Goal: Check status

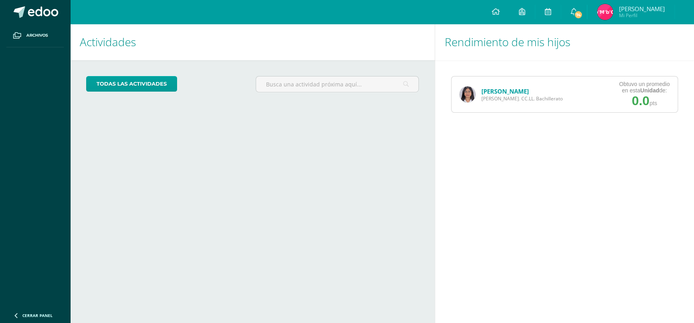
click at [494, 89] on link "[PERSON_NAME]" at bounding box center [504, 91] width 47 height 8
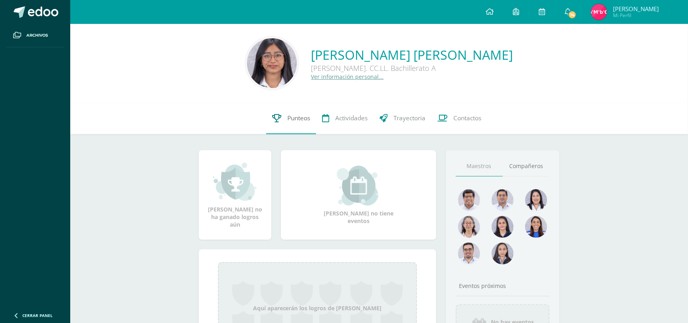
click at [292, 122] on span "Punteos" at bounding box center [298, 118] width 23 height 8
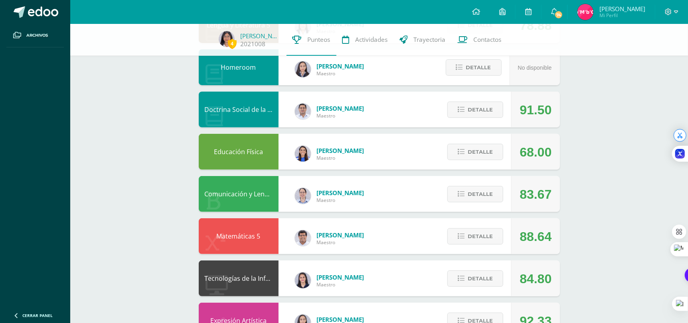
scroll to position [119, 0]
click at [465, 154] on button "Detalle" at bounding box center [475, 152] width 56 height 16
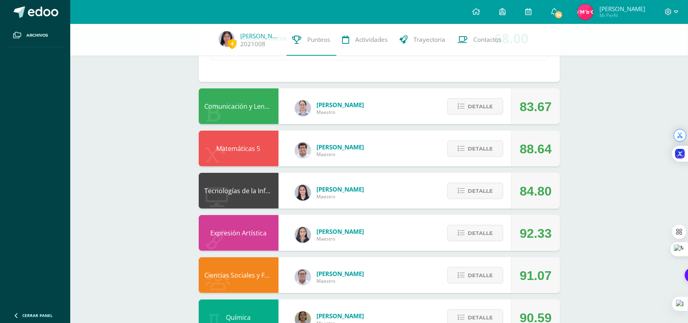
scroll to position [361, 0]
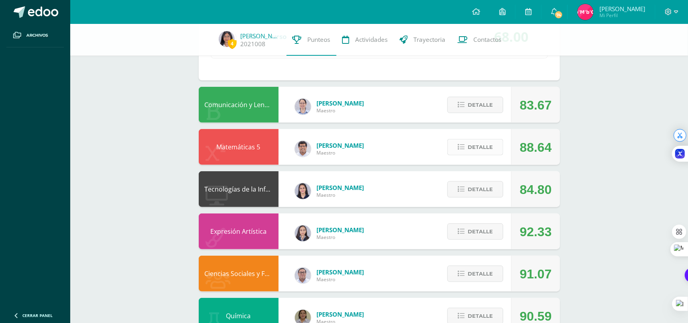
click at [490, 149] on span "Detalle" at bounding box center [479, 147] width 25 height 15
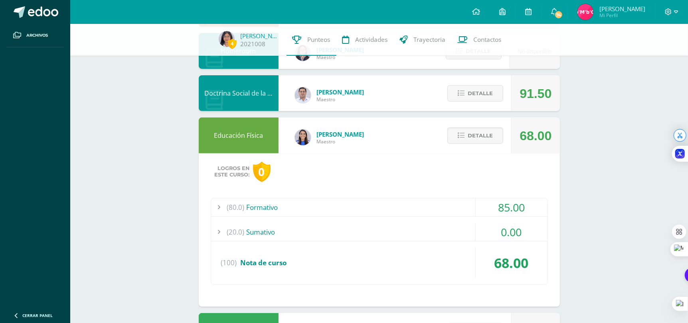
scroll to position [0, 0]
